Goal: Task Accomplishment & Management: Manage account settings

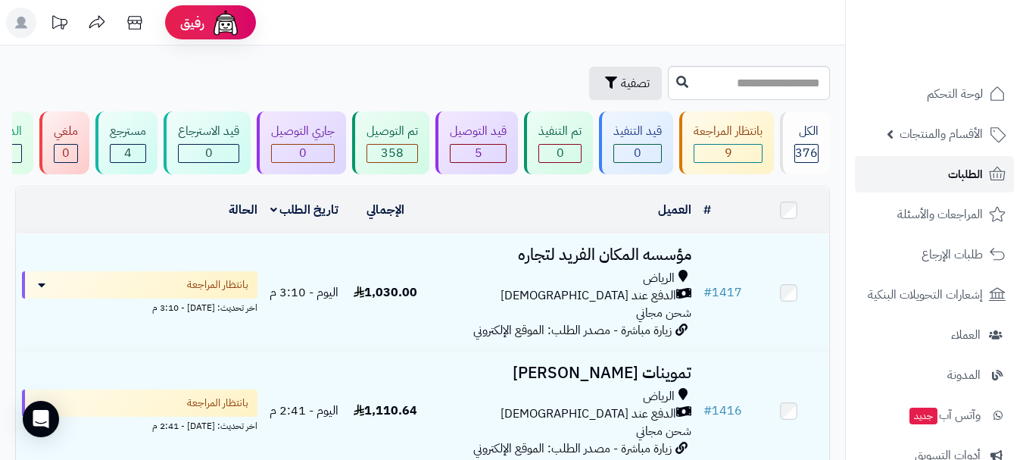
click at [935, 189] on link "الطلبات" at bounding box center [934, 174] width 159 height 36
click at [953, 164] on span "الطلبات" at bounding box center [965, 174] width 35 height 21
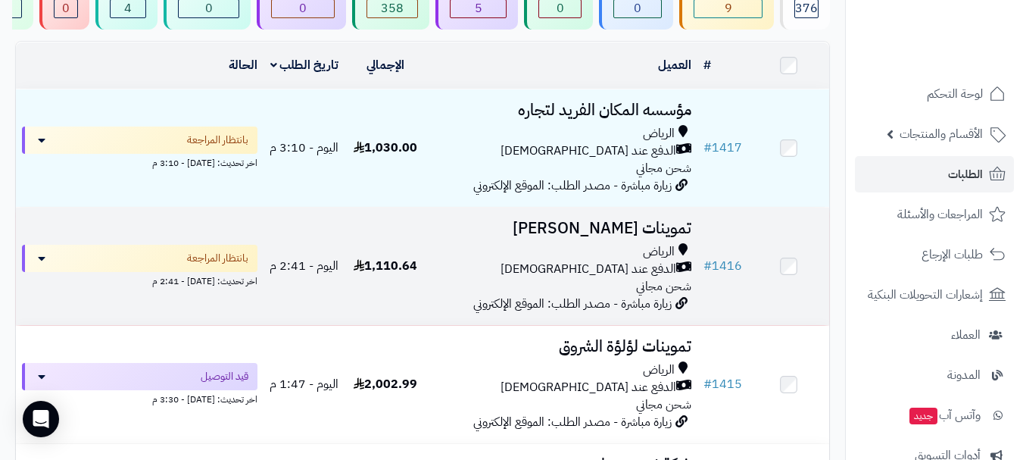
scroll to position [94, 0]
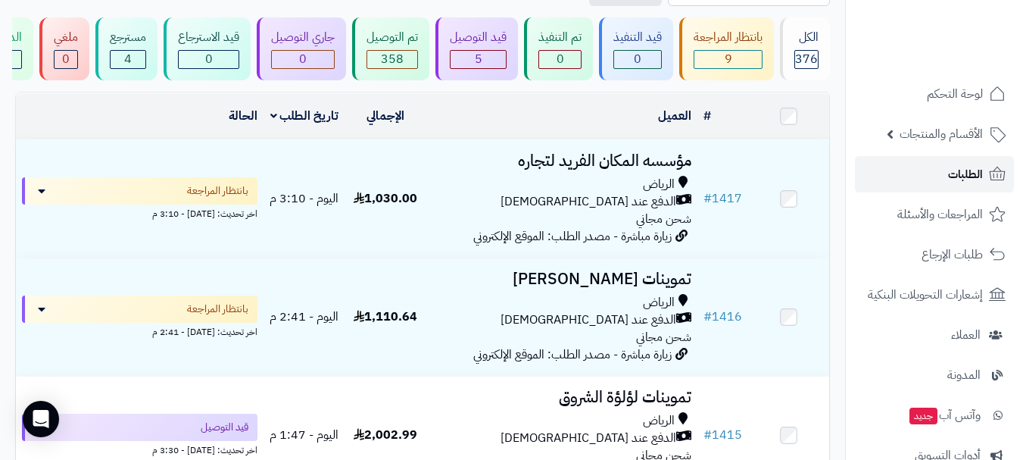
click at [948, 171] on span "الطلبات" at bounding box center [965, 174] width 35 height 21
